Goal: Task Accomplishment & Management: Manage account settings

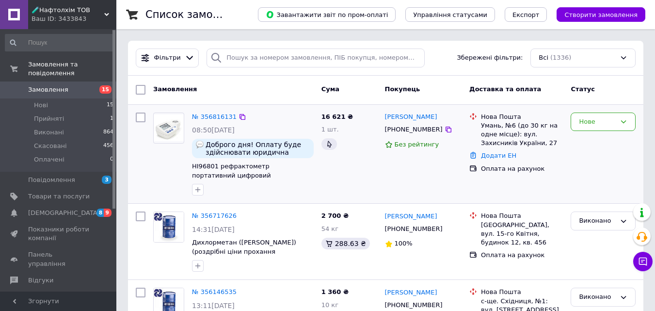
click at [439, 198] on div "[PERSON_NAME] [PHONE_NUMBER] Без рейтингу" at bounding box center [423, 154] width 85 height 91
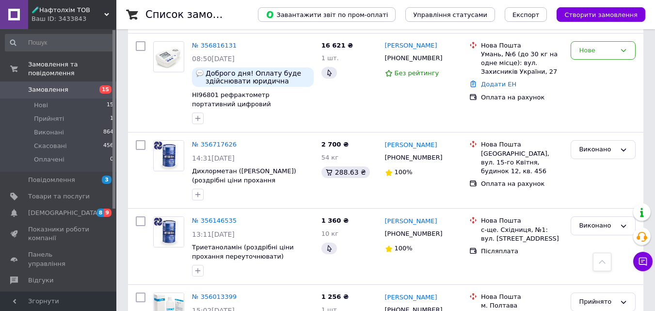
scroll to position [49, 0]
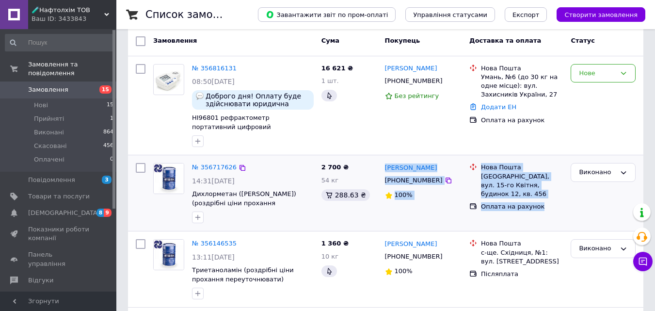
drag, startPoint x: 546, startPoint y: 199, endPoint x: 375, endPoint y: 194, distance: 171.3
click at [375, 194] on div "№ 356717626 14:31[DATE] Дихлорметан (метилен хлорид) (роздрібні ціни прохання у…" at bounding box center [386, 193] width 508 height 68
click at [560, 207] on div "[GEOGRAPHIC_DATA]. 15-го Квітня, будинок 12, кв. 456 Оплата на рахунок" at bounding box center [516, 193] width 101 height 68
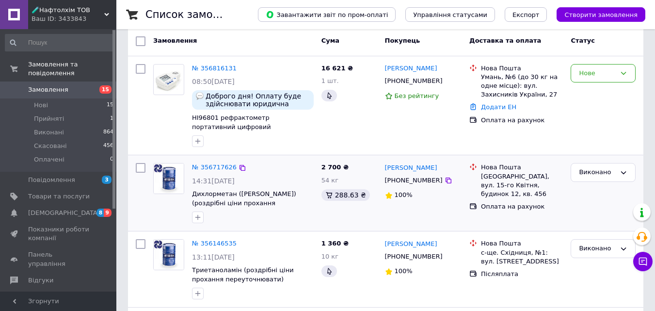
scroll to position [0, 0]
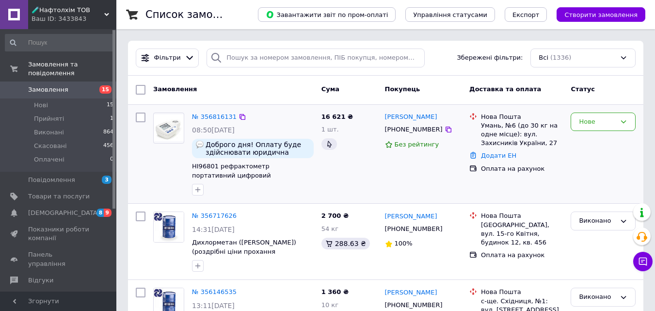
click at [536, 193] on div "Нова Пошта Умань, №6 (до 30 кг на одне місце): вул. Захисників України, 27 Дода…" at bounding box center [516, 154] width 101 height 91
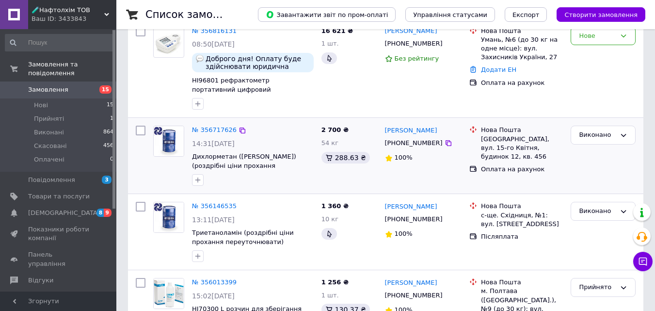
scroll to position [49, 0]
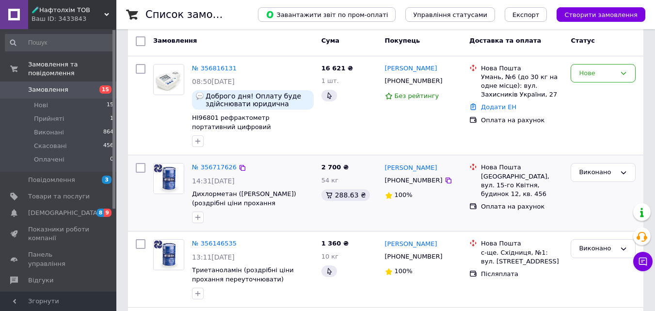
click at [491, 215] on div "[GEOGRAPHIC_DATA]. 15-го Квітня, будинок 12, кв. 456 Оплата на рахунок" at bounding box center [516, 193] width 101 height 68
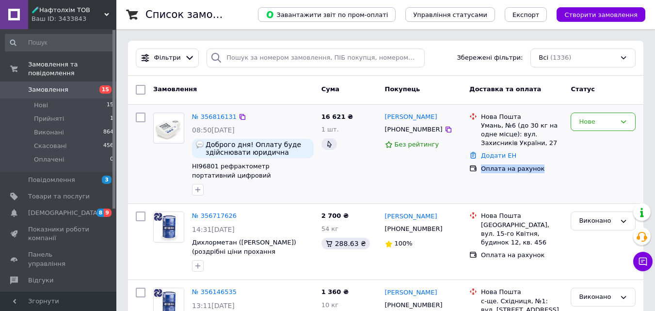
drag, startPoint x: 537, startPoint y: 170, endPoint x: 475, endPoint y: 170, distance: 61.6
click at [475, 170] on div "Оплата на рахунок" at bounding box center [516, 168] width 97 height 13
click at [493, 173] on div "Оплата на рахунок" at bounding box center [522, 168] width 82 height 9
click at [493, 195] on div "Нова Пошта Умань, №6 (до 30 кг на одне місце): вул. Захисників України, 27 Дода…" at bounding box center [516, 154] width 101 height 91
click at [441, 196] on div "[PERSON_NAME] [PHONE_NUMBER] Без рейтингу" at bounding box center [423, 154] width 85 height 91
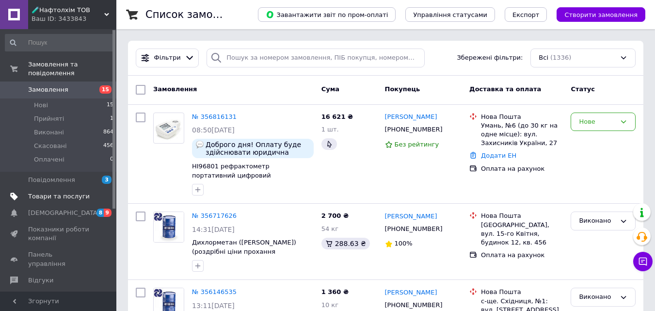
click at [51, 193] on link "Товари та послуги" at bounding box center [59, 196] width 119 height 16
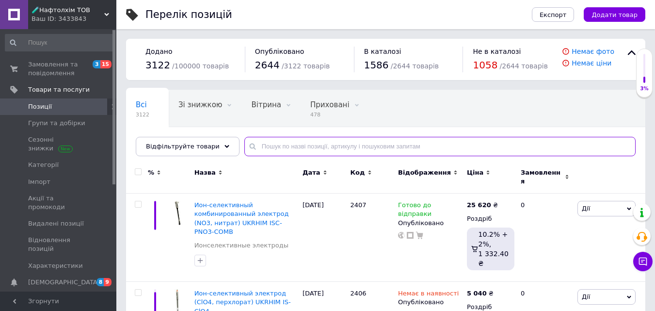
click at [283, 147] on input "text" at bounding box center [439, 146] width 391 height 19
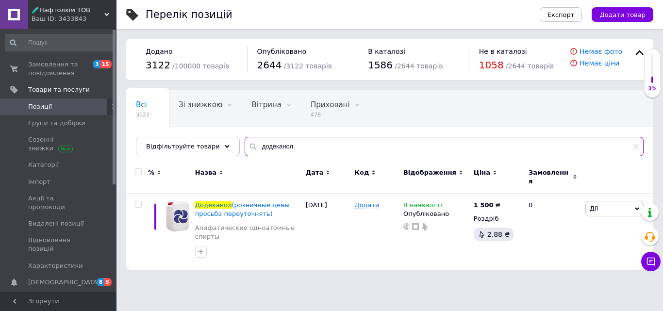
type input "додеканол"
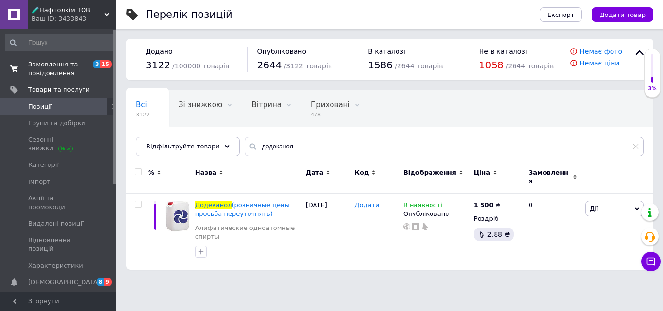
click at [57, 69] on span "Замовлення та повідомлення" at bounding box center [59, 68] width 62 height 17
